Goal: Task Accomplishment & Management: Manage account settings

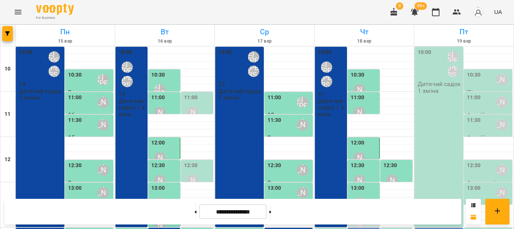
scroll to position [188, 0]
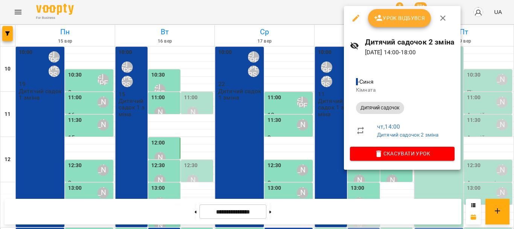
click at [404, 20] on span "Урок відбувся" at bounding box center [399, 18] width 51 height 9
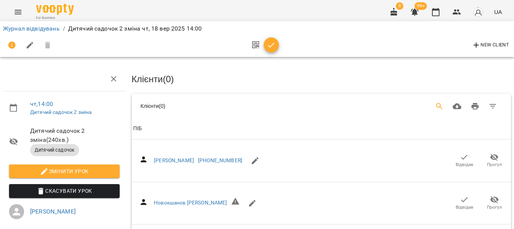
click at [436, 105] on icon "Search" at bounding box center [439, 106] width 6 height 6
type input "******"
click at [460, 198] on icon "button" at bounding box center [464, 199] width 9 height 9
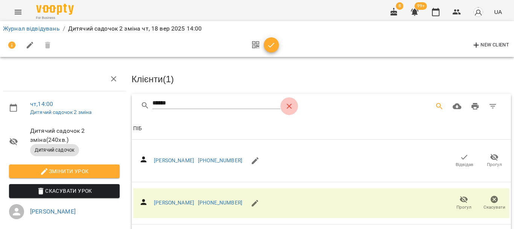
click at [289, 106] on icon "Table Toolbar" at bounding box center [289, 106] width 9 height 9
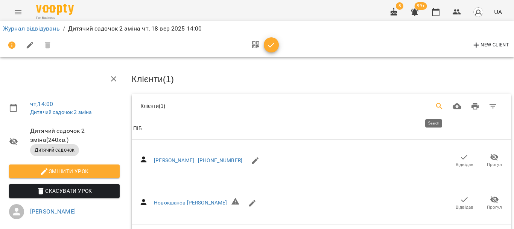
click at [435, 102] on icon "Search" at bounding box center [439, 106] width 9 height 9
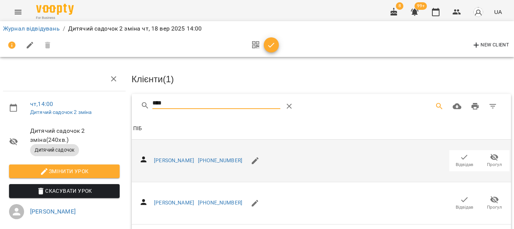
type input "****"
click at [463, 161] on span "Відвідав" at bounding box center [465, 164] width 18 height 6
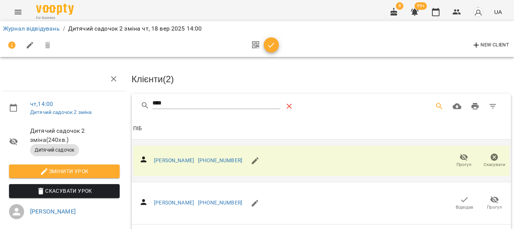
click at [290, 108] on icon "Table Toolbar" at bounding box center [289, 106] width 9 height 9
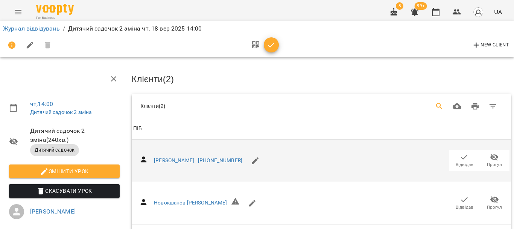
click at [439, 103] on button "Search" at bounding box center [440, 106] width 18 height 18
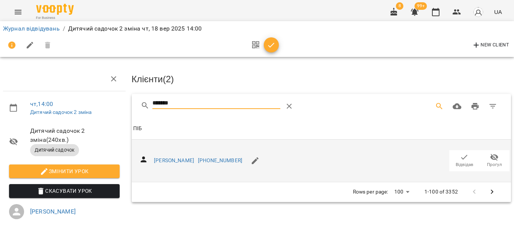
type input "*******"
click at [454, 152] on span "Відвідав" at bounding box center [464, 159] width 21 height 15
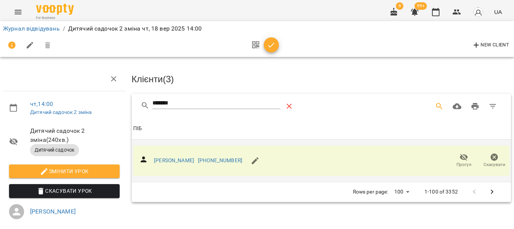
click at [287, 105] on icon "Table Toolbar" at bounding box center [289, 106] width 9 height 9
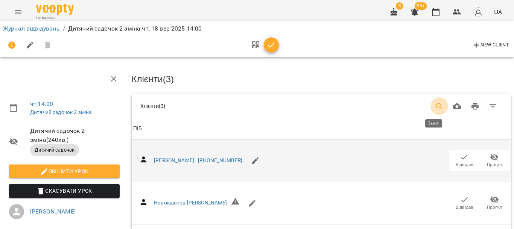
click at [436, 106] on icon "Search" at bounding box center [439, 106] width 6 height 6
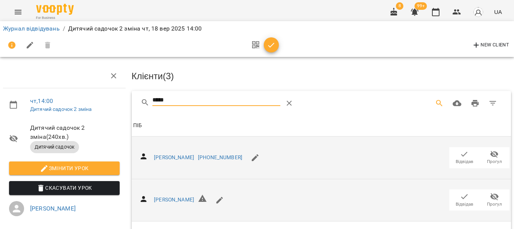
scroll to position [75, 0]
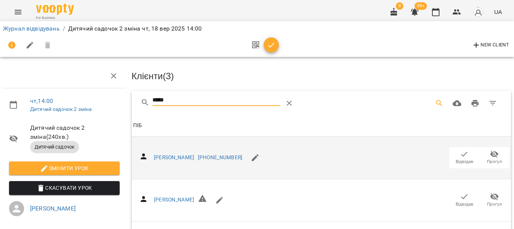
type input "*****"
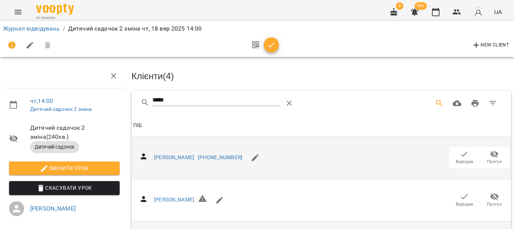
scroll to position [0, 0]
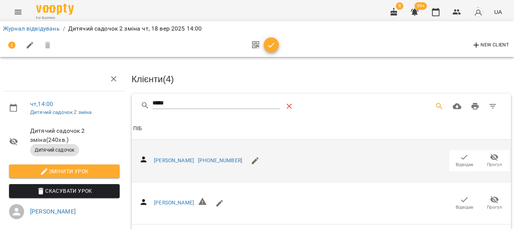
click at [290, 102] on icon "Table Toolbar" at bounding box center [289, 106] width 9 height 9
click at [435, 107] on icon "Search" at bounding box center [439, 106] width 9 height 9
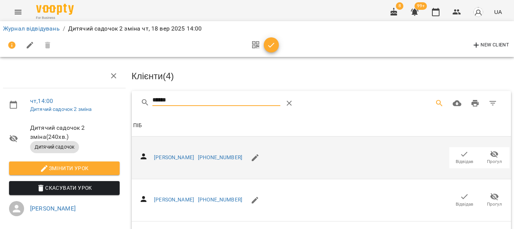
scroll to position [226, 0]
type input "******"
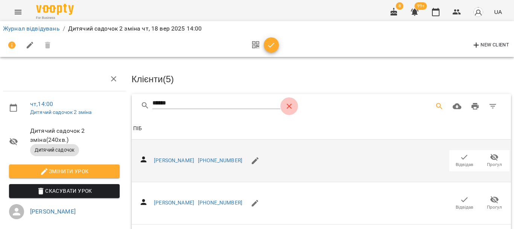
click at [286, 106] on icon "Table Toolbar" at bounding box center [289, 106] width 9 height 9
click at [436, 105] on icon "Search" at bounding box center [439, 106] width 6 height 6
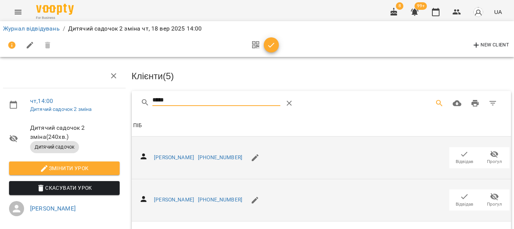
scroll to position [188, 0]
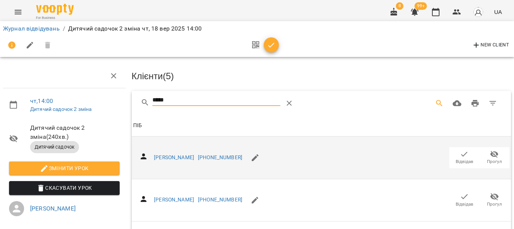
type input "*****"
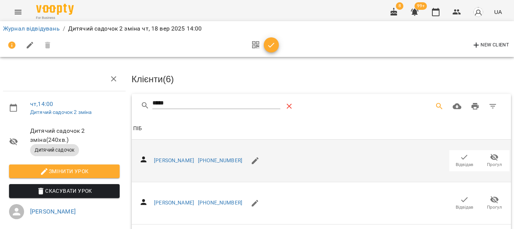
click at [291, 105] on icon "Table Toolbar" at bounding box center [289, 106] width 9 height 9
click at [435, 104] on icon "Search" at bounding box center [439, 106] width 9 height 9
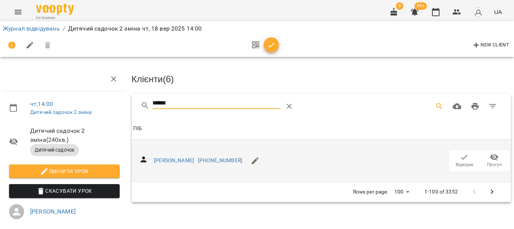
type input "******"
click at [454, 156] on span "Відвідав" at bounding box center [464, 159] width 21 height 15
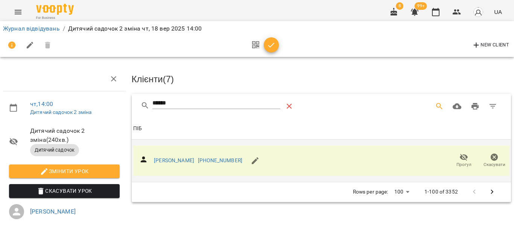
click at [288, 105] on icon "Table Toolbar" at bounding box center [289, 106] width 5 height 5
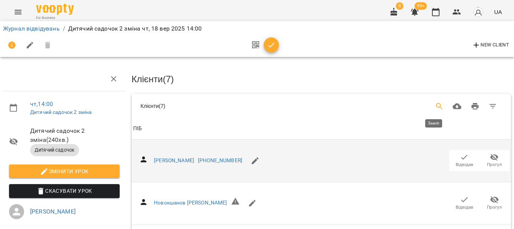
click at [435, 104] on icon "Search" at bounding box center [439, 106] width 9 height 9
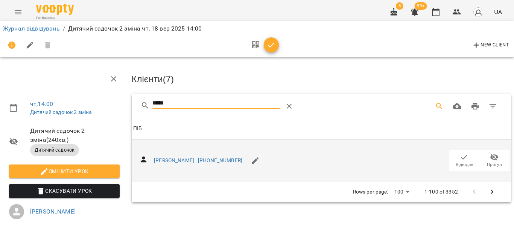
type input "*****"
click at [454, 156] on span "Відвідав" at bounding box center [464, 159] width 21 height 15
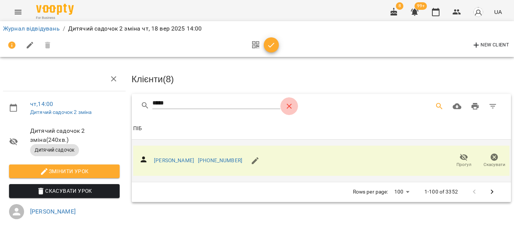
click at [286, 105] on icon "Table Toolbar" at bounding box center [289, 106] width 9 height 9
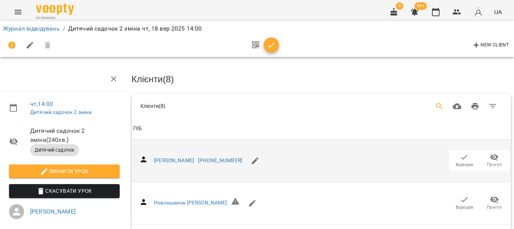
click at [435, 105] on icon "Search" at bounding box center [439, 106] width 9 height 9
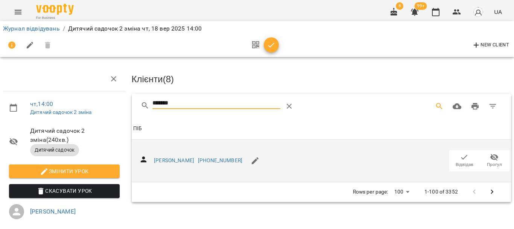
type input "*******"
click at [460, 155] on icon "button" at bounding box center [464, 156] width 9 height 9
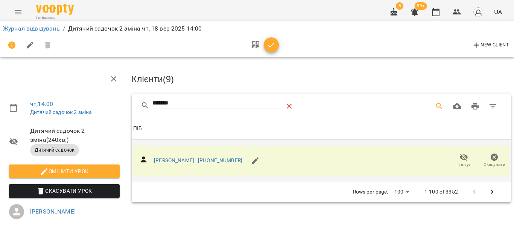
click at [286, 104] on icon "Table Toolbar" at bounding box center [289, 106] width 9 height 9
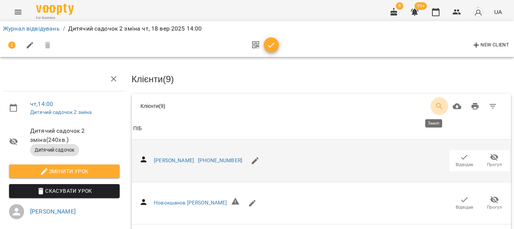
click at [435, 103] on icon "Search" at bounding box center [439, 106] width 9 height 9
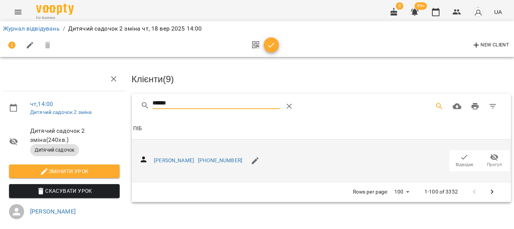
type input "******"
click at [460, 154] on icon "button" at bounding box center [464, 156] width 9 height 9
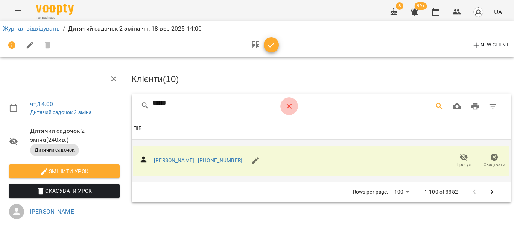
click at [287, 105] on icon "Table Toolbar" at bounding box center [289, 106] width 9 height 9
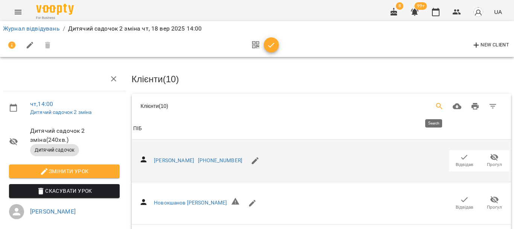
click at [435, 103] on icon "Search" at bounding box center [439, 106] width 9 height 9
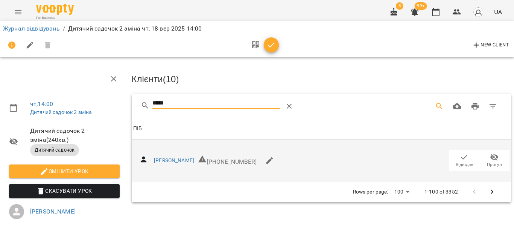
type input "*****"
click at [460, 154] on icon "button" at bounding box center [464, 156] width 9 height 9
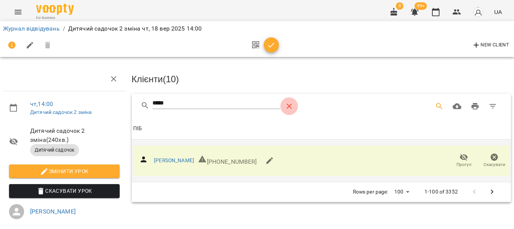
click at [287, 102] on icon "Table Toolbar" at bounding box center [289, 106] width 9 height 9
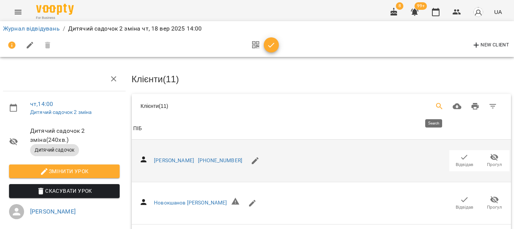
click at [436, 103] on icon "Search" at bounding box center [439, 106] width 6 height 6
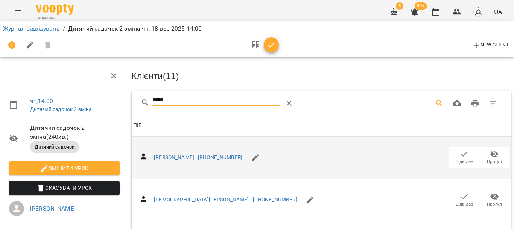
scroll to position [113, 0]
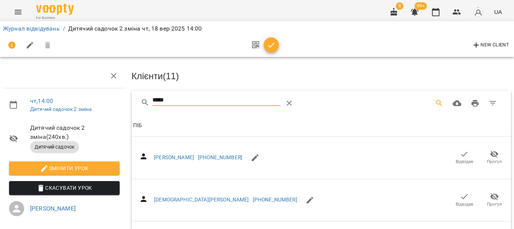
type input "*****"
drag, startPoint x: 459, startPoint y: 210, endPoint x: 324, endPoint y: 180, distance: 138.5
click at [274, 46] on icon "button" at bounding box center [271, 45] width 9 height 9
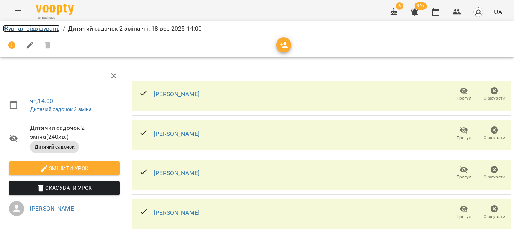
click at [28, 28] on link "Журнал відвідувань" at bounding box center [31, 28] width 57 height 7
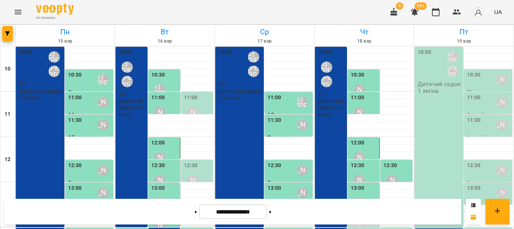
scroll to position [151, 0]
click at [361, 216] on div "[PERSON_NAME]" at bounding box center [359, 224] width 17 height 17
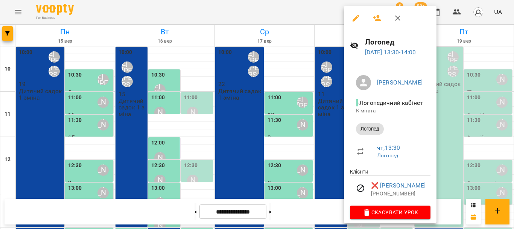
click at [376, 16] on icon "button" at bounding box center [377, 18] width 9 height 9
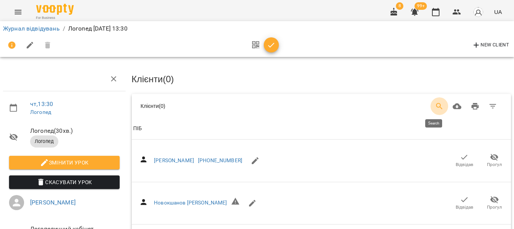
click at [436, 106] on icon "Search" at bounding box center [439, 106] width 6 height 6
drag, startPoint x: 45, startPoint y: 29, endPoint x: 46, endPoint y: 25, distance: 3.8
click at [45, 27] on link "Журнал відвідувань" at bounding box center [31, 28] width 57 height 7
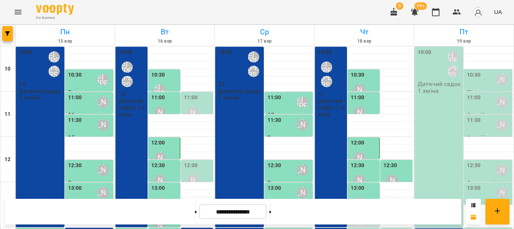
scroll to position [151, 0]
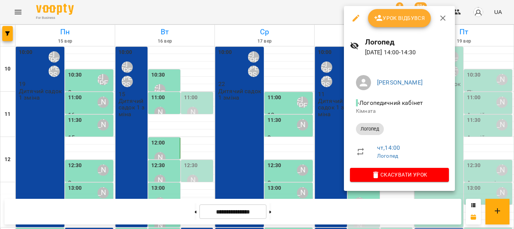
click at [395, 20] on span "Урок відбувся" at bounding box center [399, 18] width 51 height 9
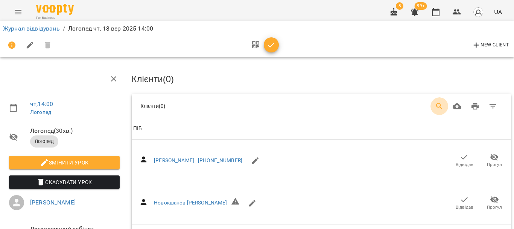
click at [435, 104] on icon "Search" at bounding box center [439, 106] width 9 height 9
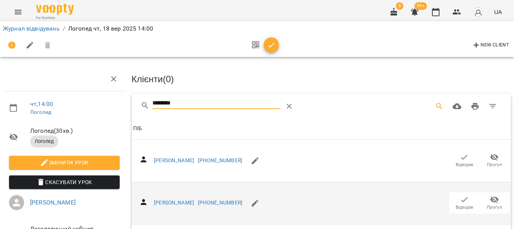
type input "********"
click at [462, 199] on icon "button" at bounding box center [465, 199] width 6 height 5
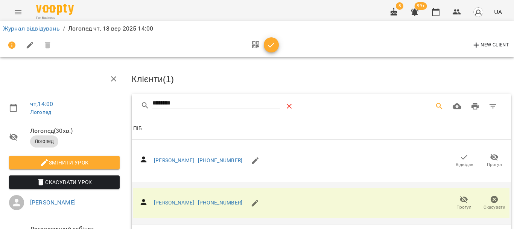
click at [285, 105] on icon "Table Toolbar" at bounding box center [289, 106] width 9 height 9
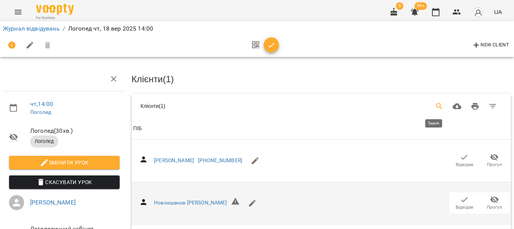
click at [435, 104] on icon "Search" at bounding box center [439, 106] width 9 height 9
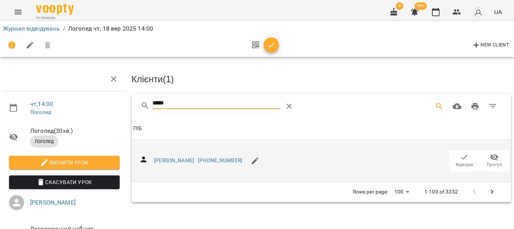
type input "*****"
click at [460, 153] on icon "button" at bounding box center [464, 156] width 9 height 9
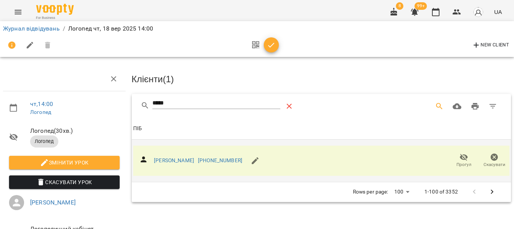
click at [281, 101] on button "Table Toolbar" at bounding box center [289, 106] width 18 height 18
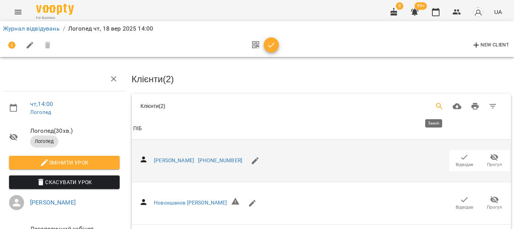
click at [435, 102] on icon "Search" at bounding box center [439, 106] width 9 height 9
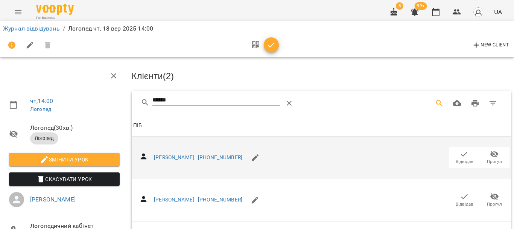
scroll to position [188, 0]
type input "******"
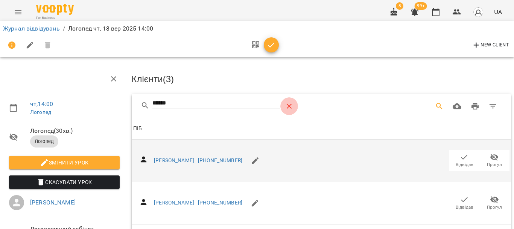
click at [289, 102] on icon "Table Toolbar" at bounding box center [289, 106] width 9 height 9
click at [435, 102] on icon "Search" at bounding box center [439, 106] width 9 height 9
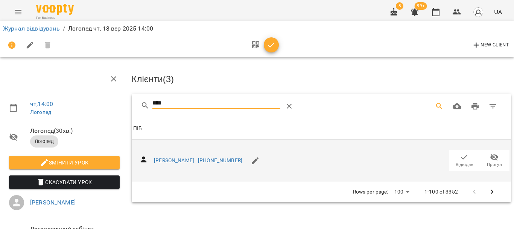
type input "****"
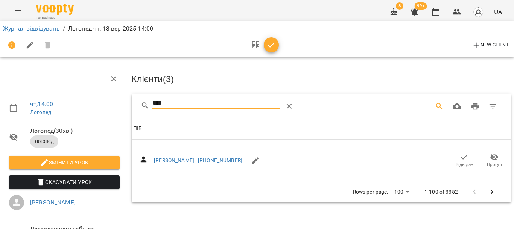
drag, startPoint x: 458, startPoint y: 156, endPoint x: 329, endPoint y: 82, distance: 148.2
click at [460, 156] on icon "button" at bounding box center [464, 156] width 9 height 9
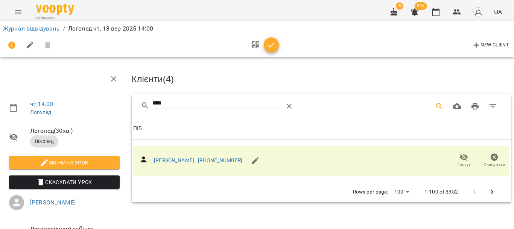
click at [273, 47] on icon "button" at bounding box center [271, 45] width 9 height 9
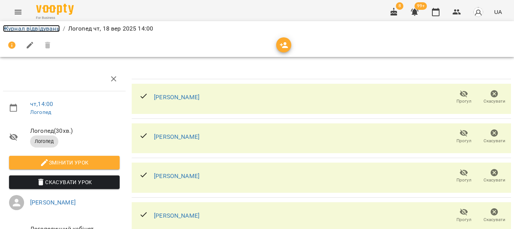
click at [50, 26] on link "Журнал відвідувань" at bounding box center [31, 28] width 57 height 7
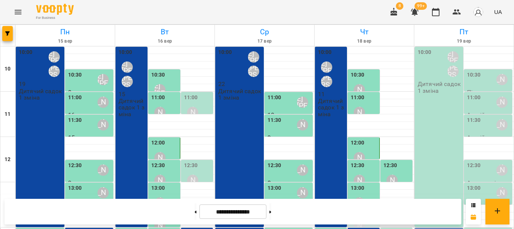
scroll to position [151, 0]
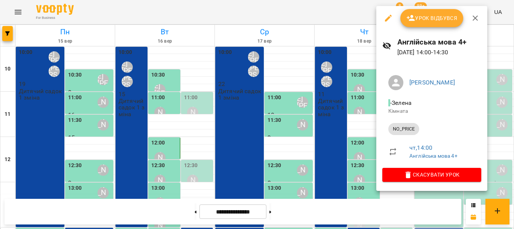
click at [439, 20] on span "Урок відбувся" at bounding box center [432, 18] width 51 height 9
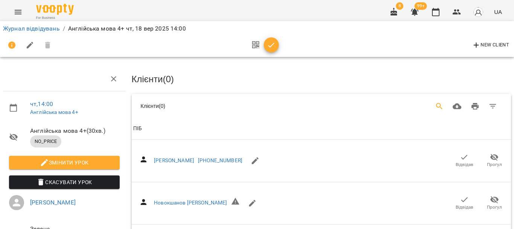
click at [435, 102] on icon "Search" at bounding box center [439, 106] width 9 height 9
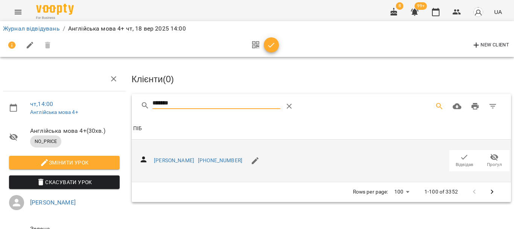
type input "*******"
click at [460, 155] on icon "button" at bounding box center [464, 156] width 9 height 9
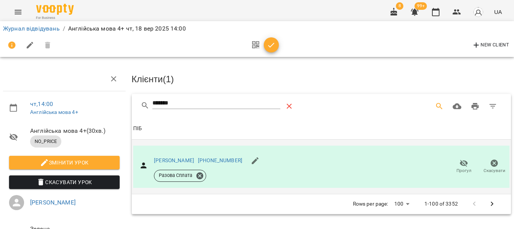
click at [287, 105] on icon "Table Toolbar" at bounding box center [289, 106] width 9 height 9
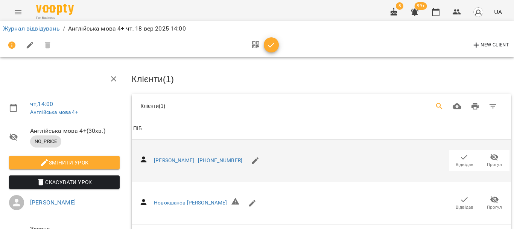
click at [438, 103] on icon "Search" at bounding box center [439, 106] width 9 height 9
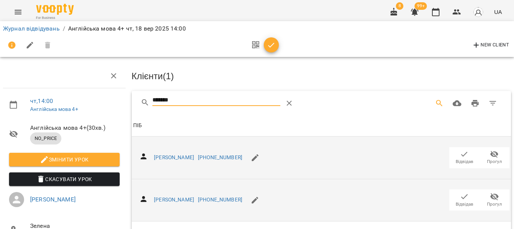
scroll to position [69, 0]
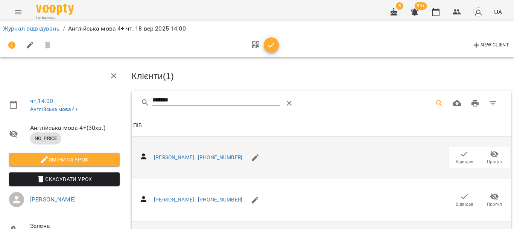
type input "*******"
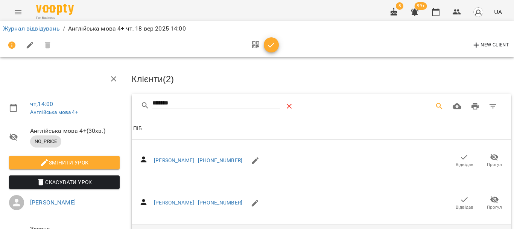
click at [288, 106] on icon "Table Toolbar" at bounding box center [289, 106] width 9 height 9
click at [435, 103] on icon "Search" at bounding box center [439, 106] width 9 height 9
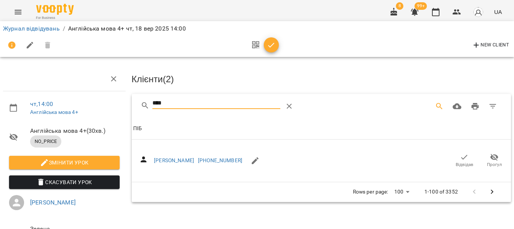
type input "****"
click at [460, 155] on icon "button" at bounding box center [464, 156] width 9 height 9
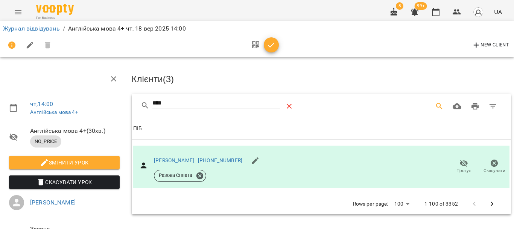
click at [288, 102] on icon "Table Toolbar" at bounding box center [289, 106] width 9 height 9
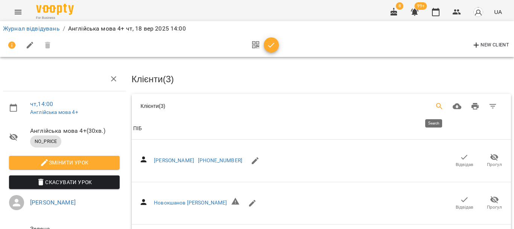
click at [435, 103] on icon "Search" at bounding box center [439, 106] width 9 height 9
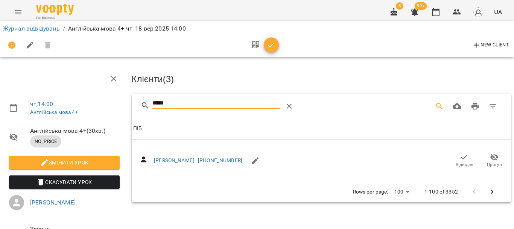
type input "*****"
click at [461, 157] on icon "button" at bounding box center [464, 156] width 9 height 9
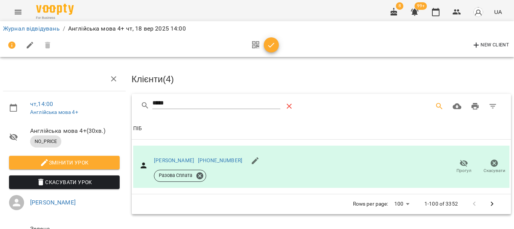
click at [289, 107] on icon "Table Toolbar" at bounding box center [289, 106] width 9 height 9
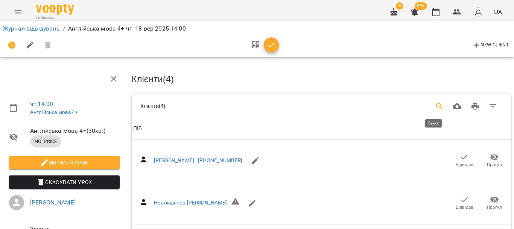
click at [436, 103] on icon "Search" at bounding box center [439, 106] width 6 height 6
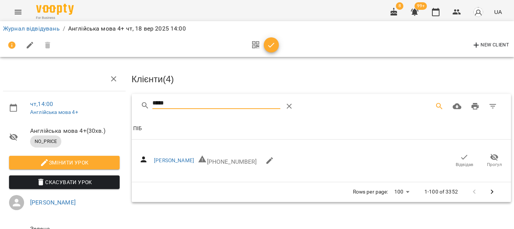
type input "*****"
click at [460, 156] on icon "button" at bounding box center [464, 156] width 9 height 9
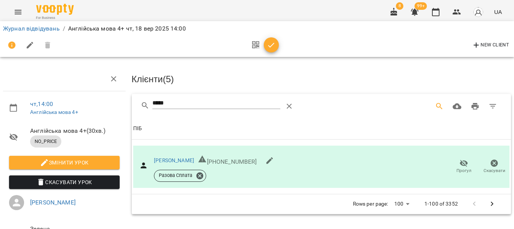
click at [270, 47] on icon "button" at bounding box center [271, 45] width 6 height 5
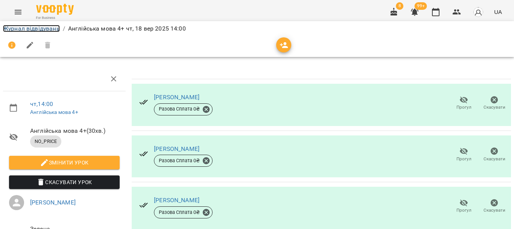
click at [45, 30] on link "Журнал відвідувань" at bounding box center [31, 28] width 57 height 7
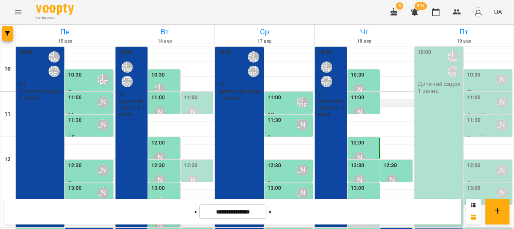
scroll to position [188, 0]
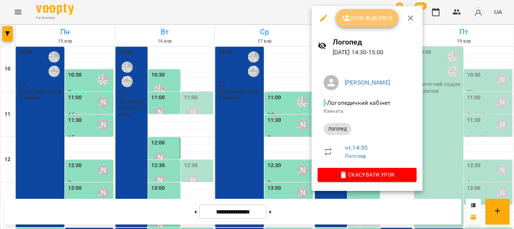
click at [369, 12] on button "Урок відбувся" at bounding box center [367, 18] width 63 height 18
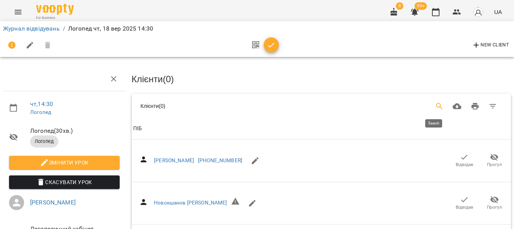
click at [436, 105] on icon "Search" at bounding box center [439, 106] width 9 height 9
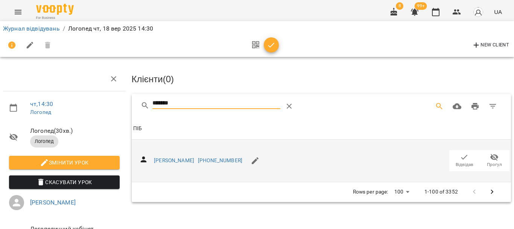
type input "*******"
click at [460, 156] on icon "button" at bounding box center [464, 156] width 9 height 9
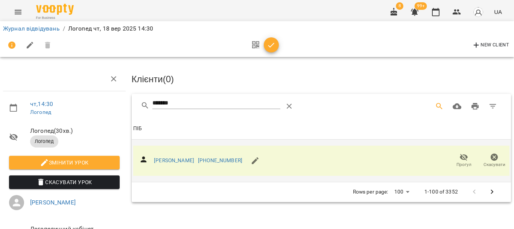
click at [287, 107] on icon "Table Toolbar" at bounding box center [289, 106] width 9 height 9
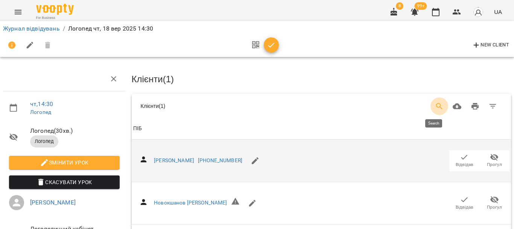
click at [436, 103] on icon "Search" at bounding box center [439, 106] width 6 height 6
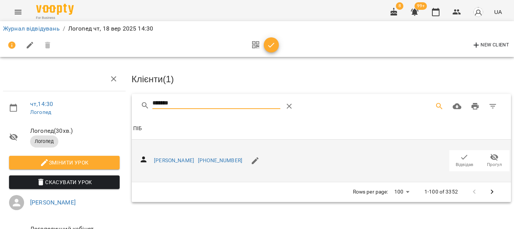
type input "*******"
click at [460, 156] on icon "button" at bounding box center [464, 156] width 9 height 9
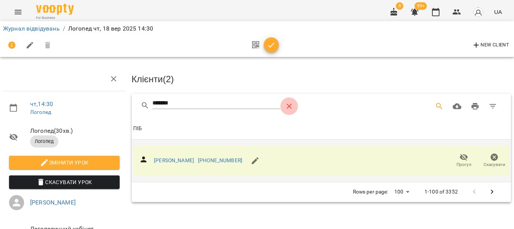
click at [286, 106] on icon "Table Toolbar" at bounding box center [289, 106] width 9 height 9
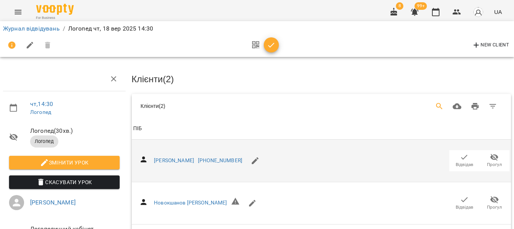
click at [435, 104] on icon "Search" at bounding box center [439, 106] width 9 height 9
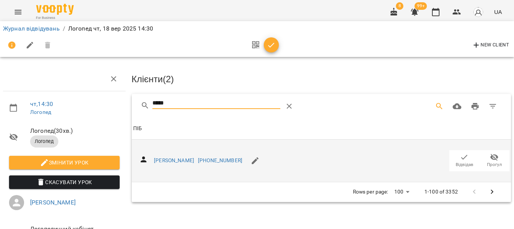
type input "*****"
click at [461, 152] on icon "button" at bounding box center [464, 156] width 9 height 9
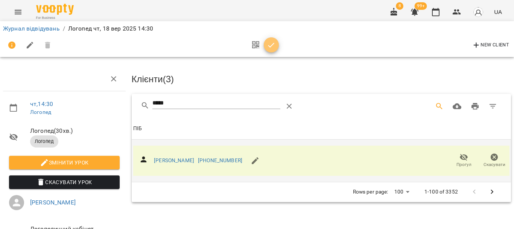
click at [276, 44] on span "button" at bounding box center [271, 45] width 15 height 9
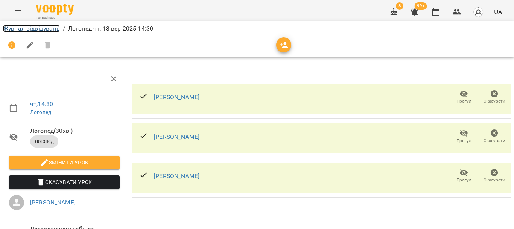
click at [52, 28] on link "Журнал відвідувань" at bounding box center [31, 28] width 57 height 7
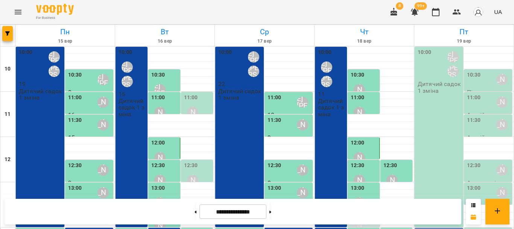
scroll to position [151, 0]
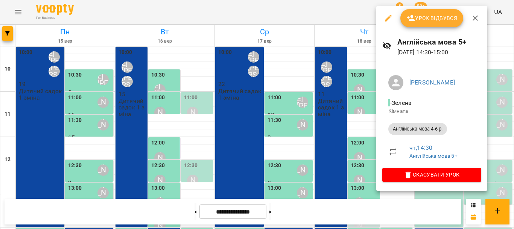
click at [443, 20] on span "Урок відбувся" at bounding box center [432, 18] width 51 height 9
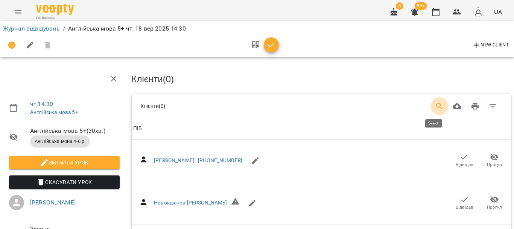
click at [435, 104] on icon "Search" at bounding box center [439, 106] width 9 height 9
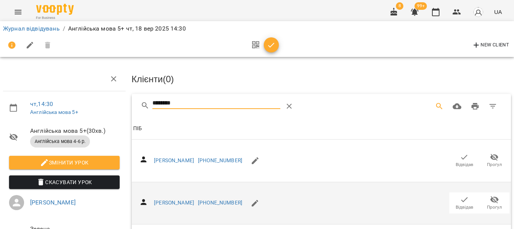
type input "********"
click at [462, 197] on icon "button" at bounding box center [464, 199] width 9 height 9
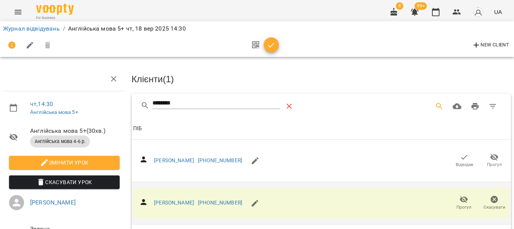
click at [289, 106] on icon "Table Toolbar" at bounding box center [289, 106] width 5 height 5
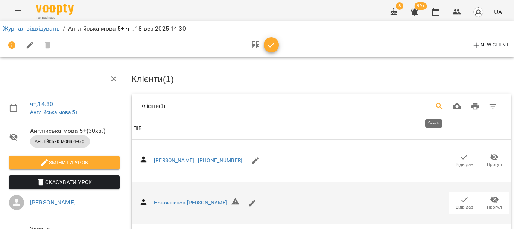
click at [435, 102] on icon "Search" at bounding box center [439, 106] width 9 height 9
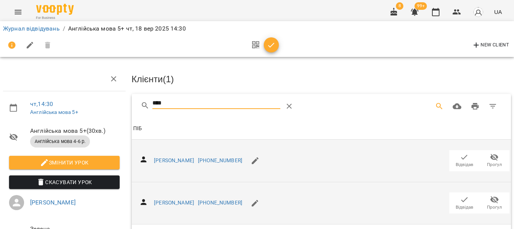
type input "****"
click at [454, 154] on span "Відвідав" at bounding box center [464, 159] width 21 height 15
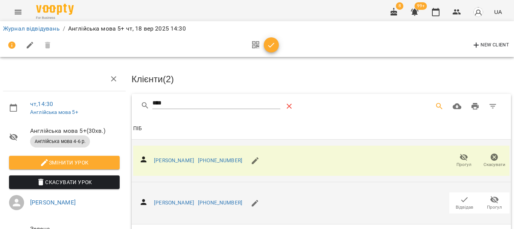
click at [287, 102] on icon "Table Toolbar" at bounding box center [289, 106] width 9 height 9
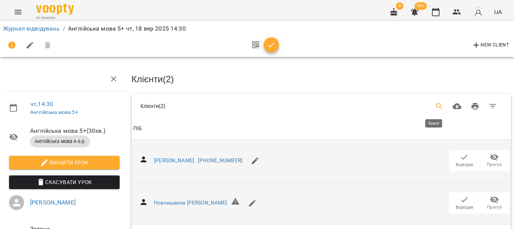
click at [435, 103] on icon "Search" at bounding box center [439, 106] width 9 height 9
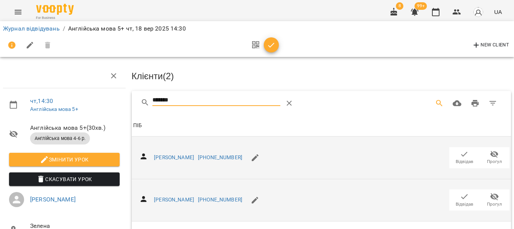
scroll to position [69, 0]
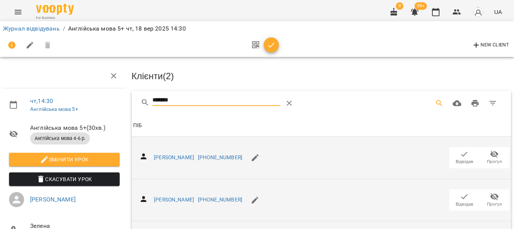
type input "*******"
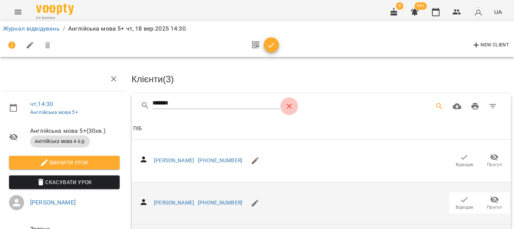
click at [288, 103] on icon "Table Toolbar" at bounding box center [289, 106] width 9 height 9
click at [435, 102] on icon "Search" at bounding box center [439, 106] width 9 height 9
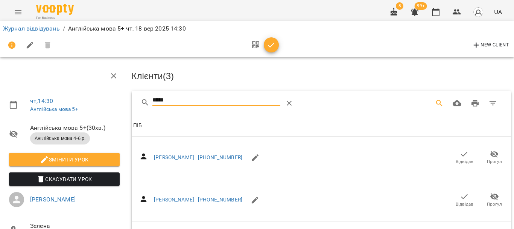
scroll to position [264, 0]
type input "*****"
click at [288, 101] on icon "Table Toolbar" at bounding box center [289, 103] width 5 height 5
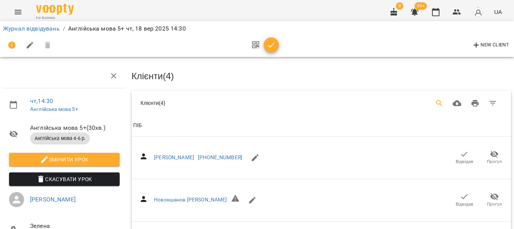
click at [435, 99] on icon "Search" at bounding box center [439, 103] width 9 height 9
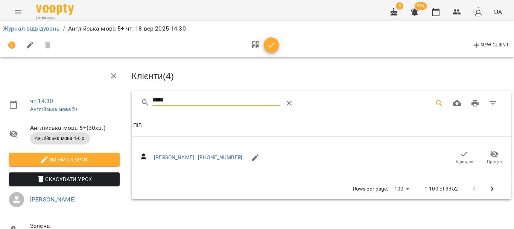
type input "*****"
click at [460, 149] on icon "button" at bounding box center [464, 153] width 9 height 9
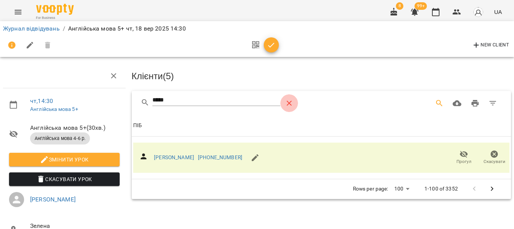
click at [285, 99] on icon "Table Toolbar" at bounding box center [289, 103] width 9 height 9
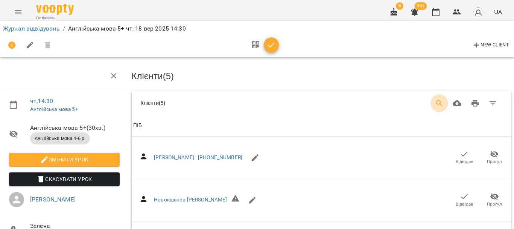
click at [436, 100] on icon "Search" at bounding box center [439, 103] width 6 height 6
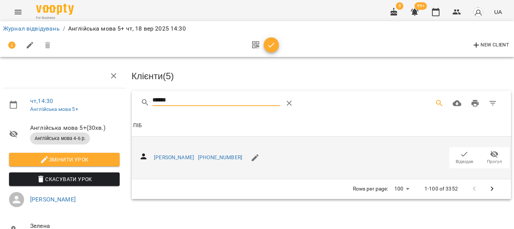
type input "******"
click at [460, 149] on icon "button" at bounding box center [464, 153] width 9 height 9
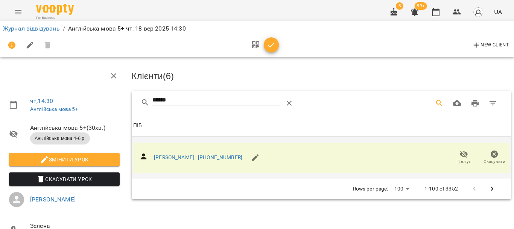
drag, startPoint x: 293, startPoint y: 67, endPoint x: 285, endPoint y: 61, distance: 10.2
click at [290, 94] on button "Table Toolbar" at bounding box center [289, 103] width 18 height 18
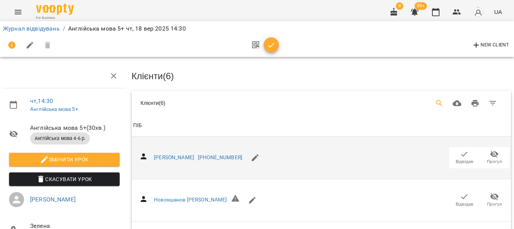
click at [435, 99] on icon "Search" at bounding box center [439, 103] width 9 height 9
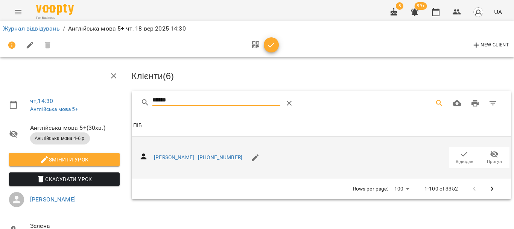
type input "******"
click at [462, 151] on icon "button" at bounding box center [465, 153] width 6 height 5
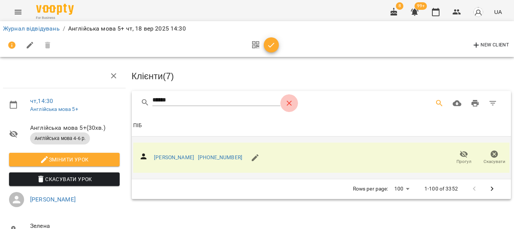
click at [288, 99] on icon "Table Toolbar" at bounding box center [289, 103] width 9 height 9
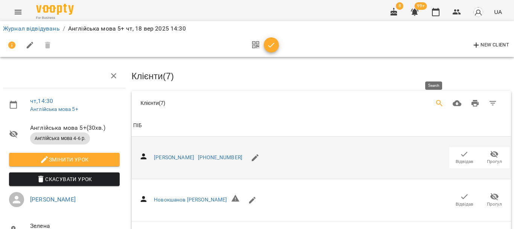
click at [435, 99] on icon "Search" at bounding box center [439, 103] width 9 height 9
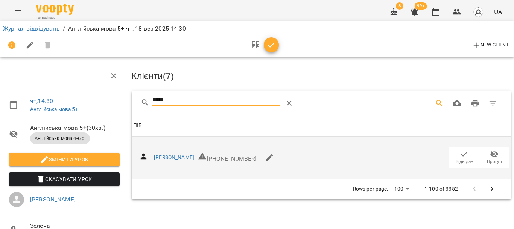
type input "*****"
click at [460, 149] on icon "button" at bounding box center [464, 153] width 9 height 9
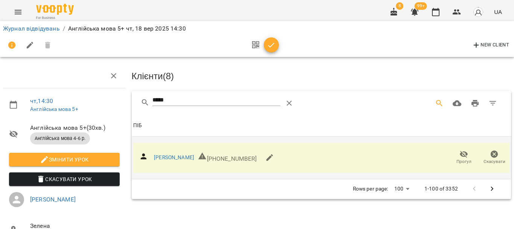
click at [272, 43] on icon "button" at bounding box center [271, 45] width 9 height 9
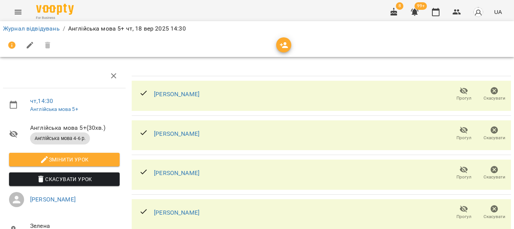
scroll to position [0, 0]
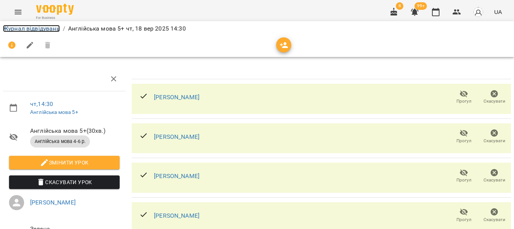
click at [32, 28] on link "Журнал відвідувань" at bounding box center [31, 28] width 57 height 7
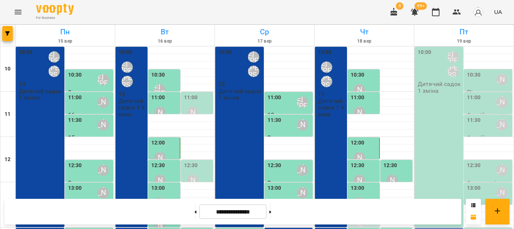
scroll to position [113, 0]
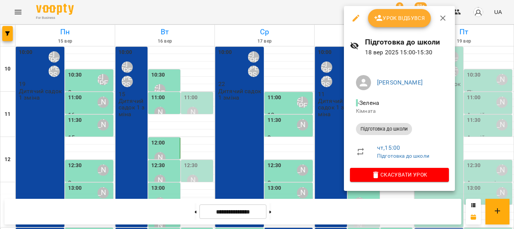
click at [416, 18] on span "Урок відбувся" at bounding box center [399, 18] width 51 height 9
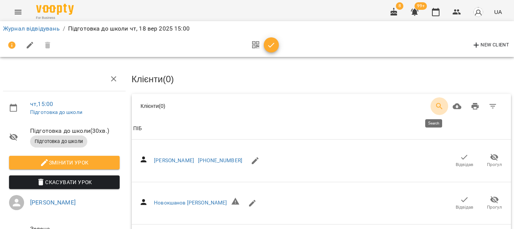
click at [435, 102] on icon "Search" at bounding box center [439, 106] width 9 height 9
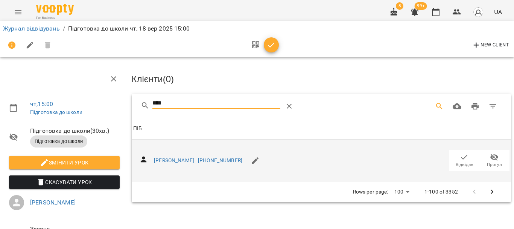
type input "****"
click at [462, 157] on icon "button" at bounding box center [465, 156] width 6 height 5
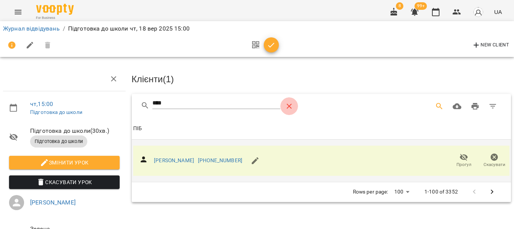
click at [291, 106] on icon "Table Toolbar" at bounding box center [289, 106] width 9 height 9
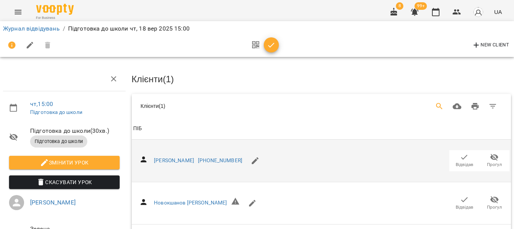
click at [435, 103] on icon "Search" at bounding box center [439, 106] width 9 height 9
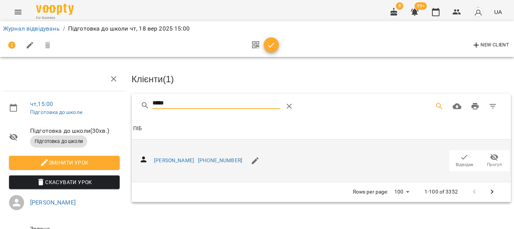
type input "*****"
click at [460, 155] on icon "button" at bounding box center [464, 156] width 9 height 9
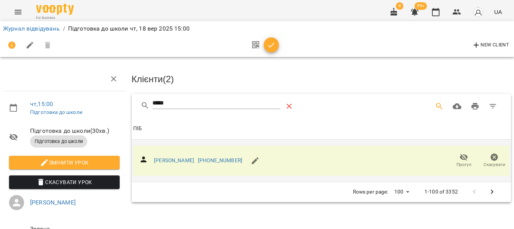
click at [286, 104] on icon "Table Toolbar" at bounding box center [289, 106] width 9 height 9
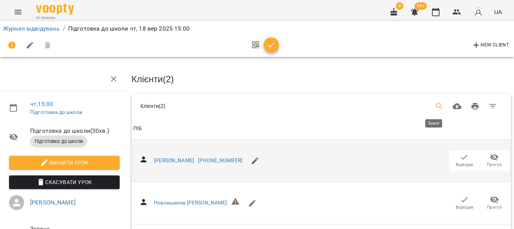
click at [435, 104] on icon "Search" at bounding box center [439, 106] width 9 height 9
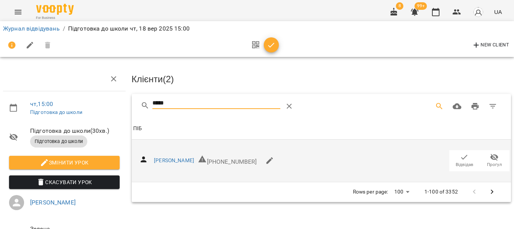
type input "*****"
click at [460, 154] on icon "button" at bounding box center [464, 156] width 9 height 9
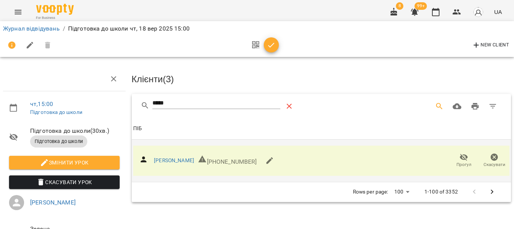
click at [288, 105] on icon "Table Toolbar" at bounding box center [289, 106] width 5 height 5
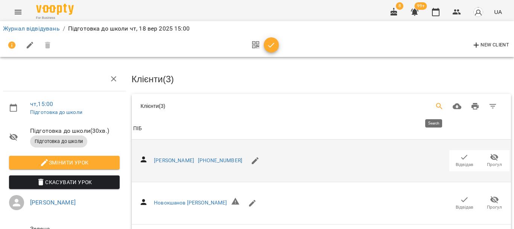
click at [435, 103] on icon "Search" at bounding box center [439, 106] width 9 height 9
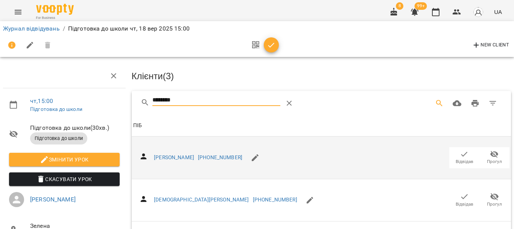
scroll to position [151, 0]
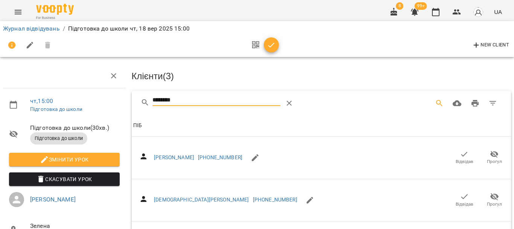
type input "********"
click at [271, 43] on icon "button" at bounding box center [271, 45] width 9 height 9
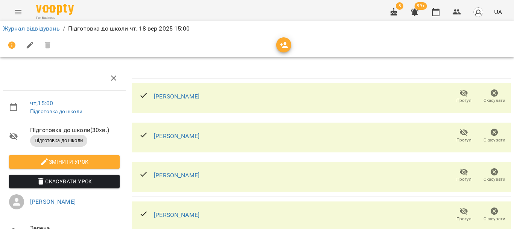
scroll to position [0, 0]
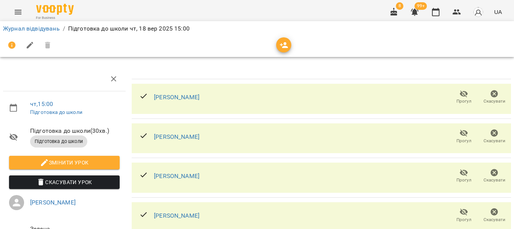
click at [283, 47] on icon "button" at bounding box center [284, 45] width 8 height 6
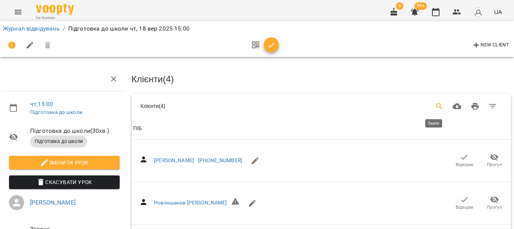
click at [436, 104] on icon "Search" at bounding box center [439, 106] width 9 height 9
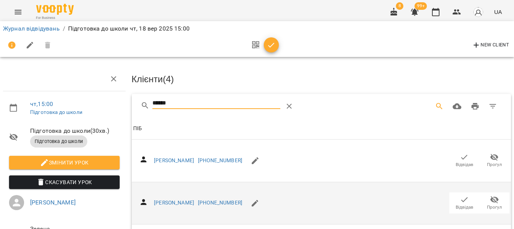
type input "******"
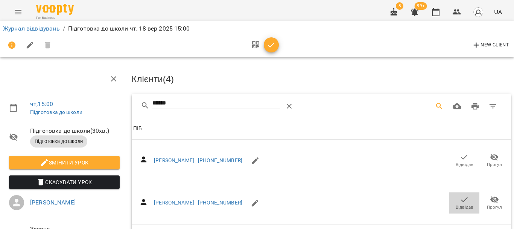
drag, startPoint x: 457, startPoint y: 196, endPoint x: 297, endPoint y: 113, distance: 179.5
click at [460, 195] on icon "button" at bounding box center [464, 199] width 9 height 9
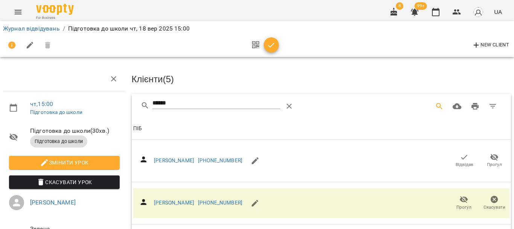
drag, startPoint x: 276, startPoint y: 45, endPoint x: 263, endPoint y: 40, distance: 14.1
click at [276, 44] on span "button" at bounding box center [271, 45] width 15 height 9
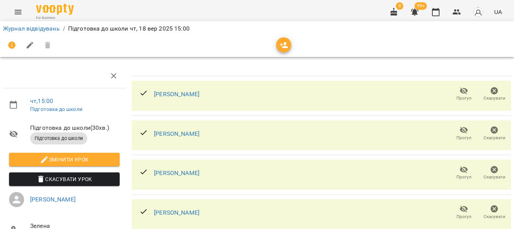
scroll to position [68, 0]
click at [16, 29] on link "Журнал відвідувань" at bounding box center [31, 28] width 57 height 7
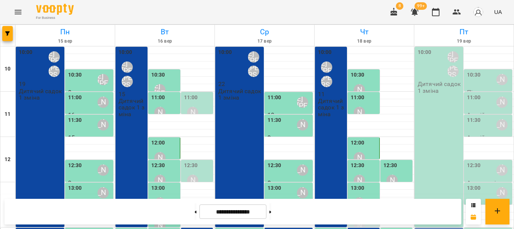
scroll to position [213, 0]
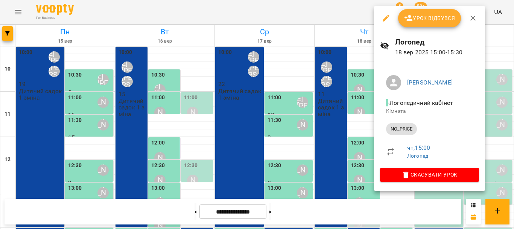
click at [426, 20] on span "Урок відбувся" at bounding box center [429, 18] width 51 height 9
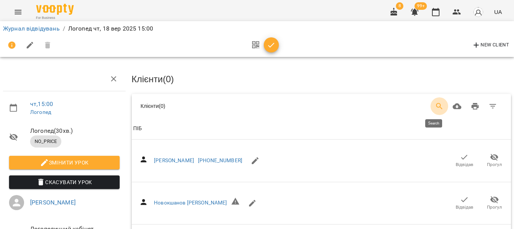
click at [435, 105] on icon "Search" at bounding box center [439, 106] width 9 height 9
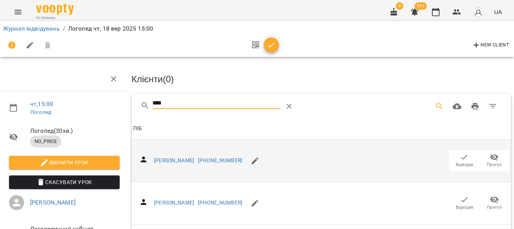
type input "****"
click at [460, 155] on icon "button" at bounding box center [464, 156] width 9 height 9
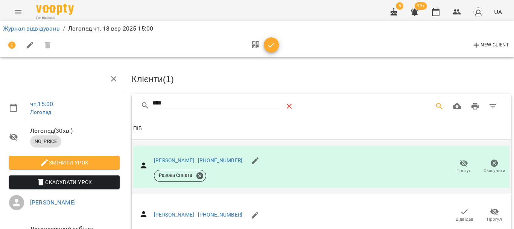
click at [287, 102] on icon "Table Toolbar" at bounding box center [289, 106] width 9 height 9
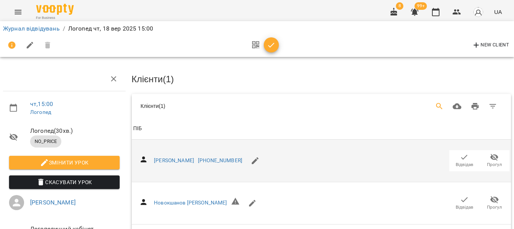
click at [436, 103] on icon "Search" at bounding box center [439, 106] width 6 height 6
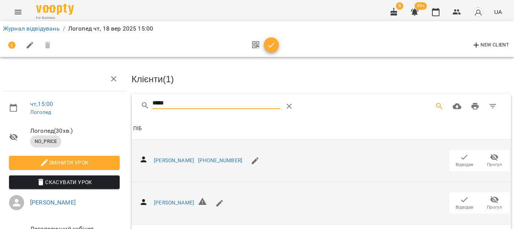
scroll to position [111, 0]
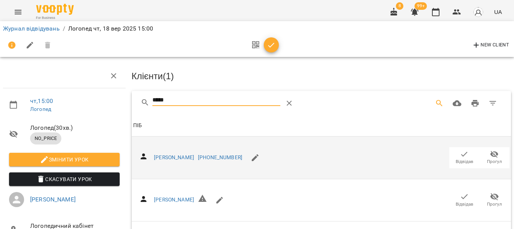
type input "*****"
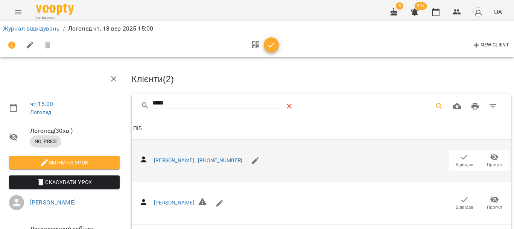
click at [287, 107] on icon "Table Toolbar" at bounding box center [289, 106] width 5 height 5
click at [436, 104] on icon "Search" at bounding box center [439, 106] width 6 height 6
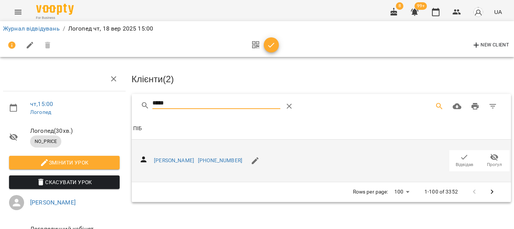
type input "*****"
click at [460, 153] on icon "button" at bounding box center [464, 156] width 9 height 9
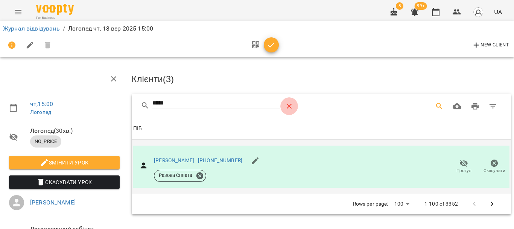
click at [289, 104] on icon "Table Toolbar" at bounding box center [289, 106] width 5 height 5
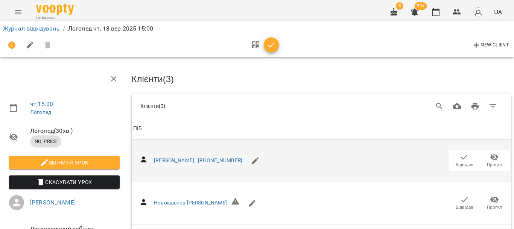
click at [267, 48] on icon "button" at bounding box center [271, 45] width 9 height 9
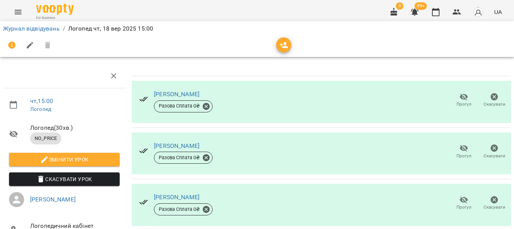
scroll to position [73, 0]
click at [20, 26] on link "Журнал відвідувань" at bounding box center [31, 28] width 57 height 7
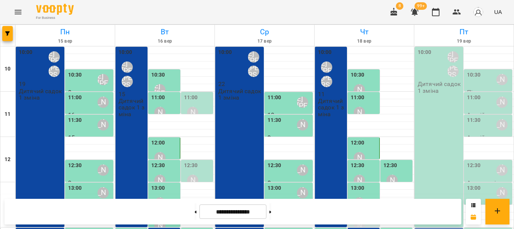
scroll to position [188, 0]
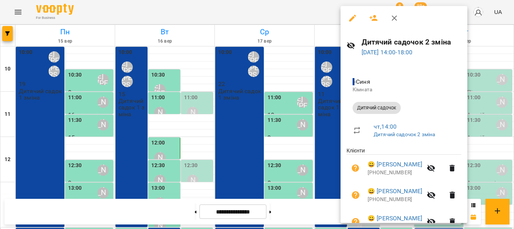
click at [392, 20] on icon "button" at bounding box center [394, 18] width 9 height 9
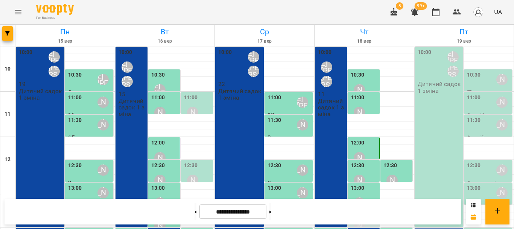
drag, startPoint x: 381, startPoint y: 111, endPoint x: 398, endPoint y: 119, distance: 18.0
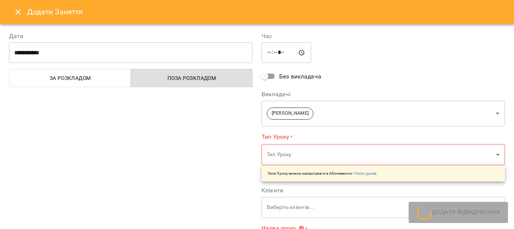
type input "**********"
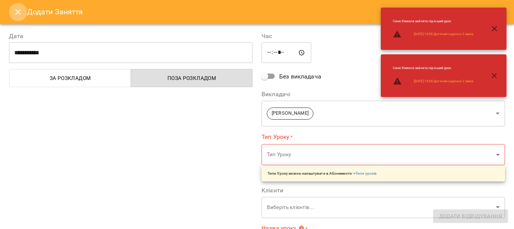
click at [18, 7] on button "Close" at bounding box center [18, 12] width 18 height 18
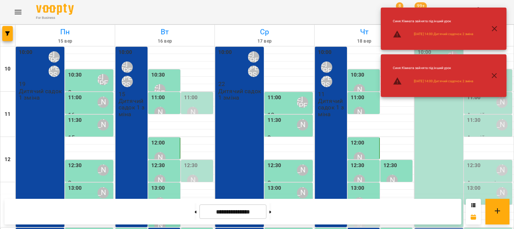
scroll to position [113, 0]
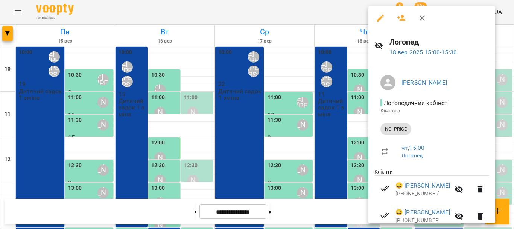
click at [331, 171] on div at bounding box center [257, 114] width 514 height 229
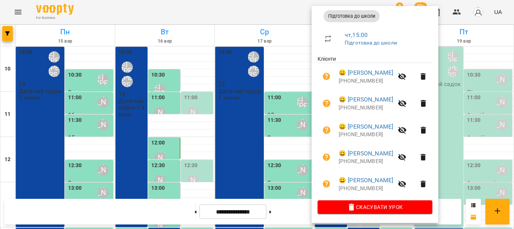
scroll to position [0, 0]
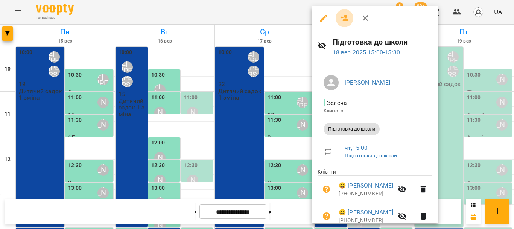
click at [344, 18] on icon "button" at bounding box center [344, 18] width 9 height 9
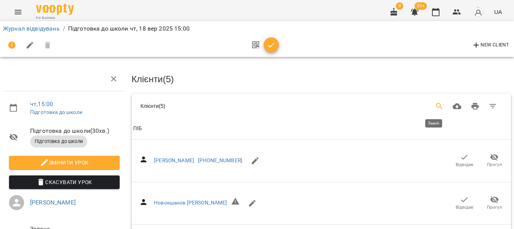
click at [436, 106] on icon "Search" at bounding box center [439, 106] width 6 height 6
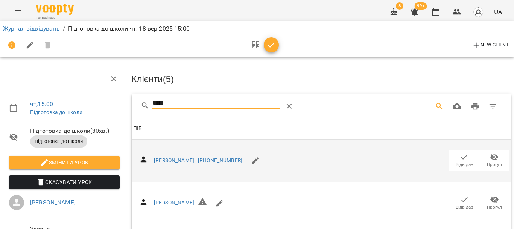
scroll to position [111, 0]
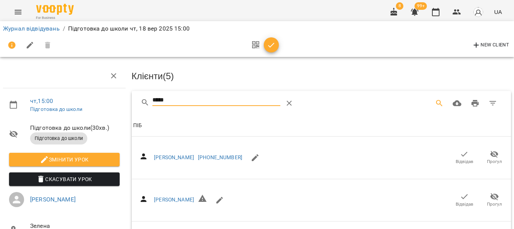
type input "*****"
click at [269, 44] on icon "button" at bounding box center [271, 45] width 9 height 9
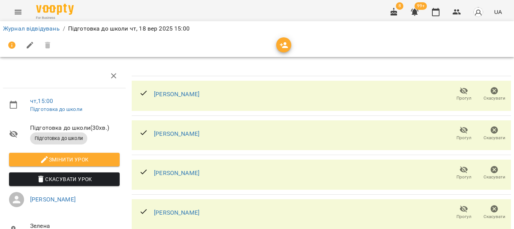
scroll to position [98, 0]
click at [32, 29] on link "Журнал відвідувань" at bounding box center [31, 28] width 57 height 7
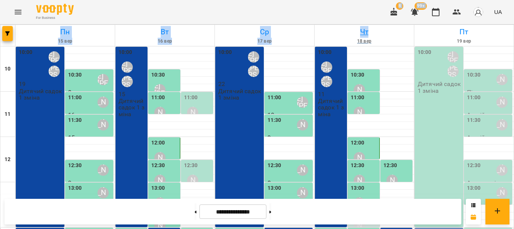
drag, startPoint x: 309, startPoint y: 9, endPoint x: 373, endPoint y: 32, distance: 67.9
click at [370, 34] on div "For Business 8 99+ UA [DATE] [DATE] [DATE] [DATE] [DATE] 11 12 13 14 15 16 17 1…" at bounding box center [257, 221] width 514 height 442
